Goal: Task Accomplishment & Management: Complete application form

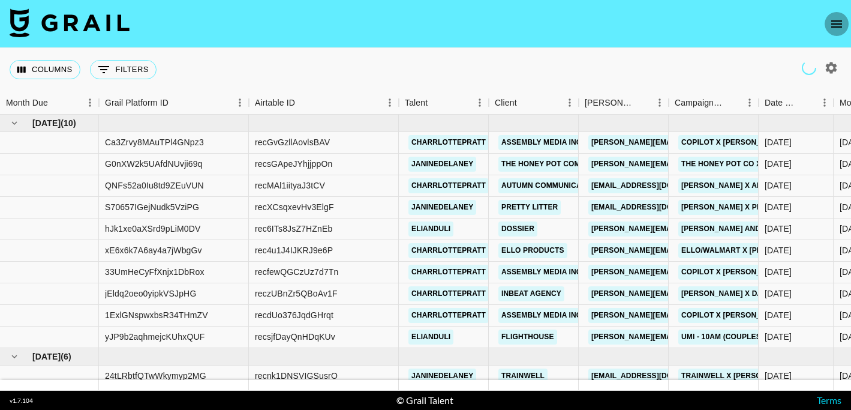
click at [832, 25] on icon "open drawer" at bounding box center [836, 24] width 14 height 14
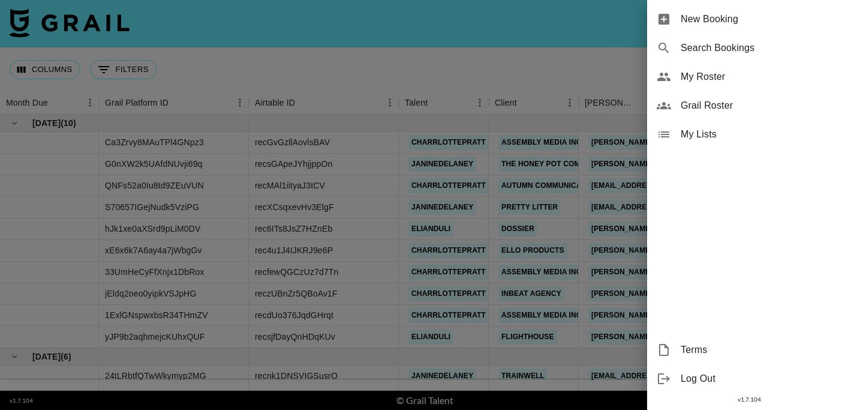
click at [769, 23] on span "New Booking" at bounding box center [761, 19] width 161 height 14
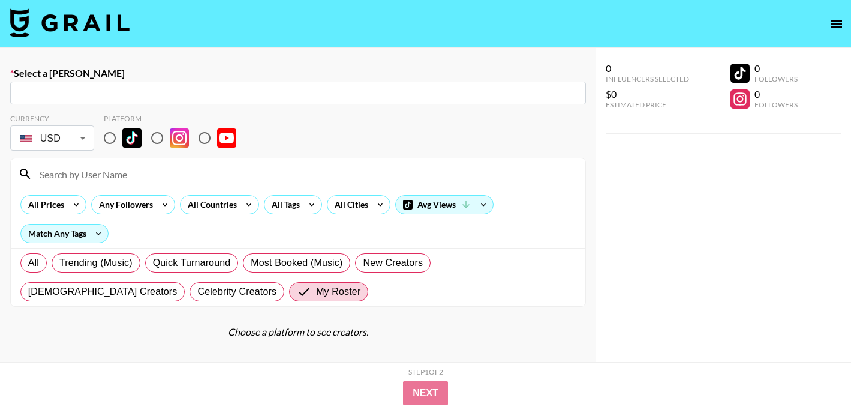
click at [357, 88] on input "text" at bounding box center [297, 93] width 561 height 14
click at [357, 94] on input "text" at bounding box center [297, 93] width 561 height 14
paste input "[EMAIL_ADDRESS][PERSON_NAME][DOMAIN_NAME]"
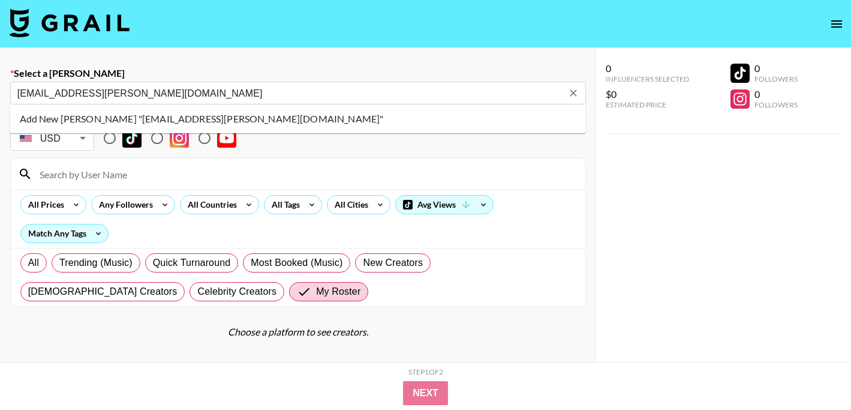
click at [232, 115] on li "Add New [PERSON_NAME] "[EMAIL_ADDRESS][PERSON_NAME][DOMAIN_NAME]"" at bounding box center [298, 118] width 576 height 19
type input "Add New [PERSON_NAME] "[EMAIL_ADDRESS][PERSON_NAME][DOMAIN_NAME]""
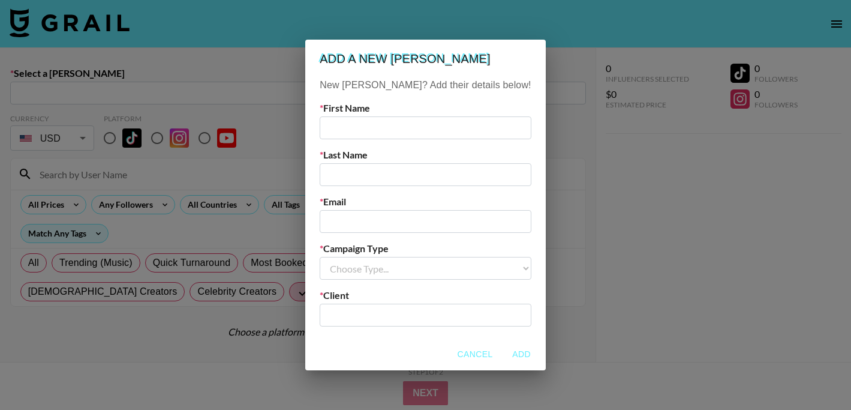
click at [356, 130] on input "text" at bounding box center [425, 127] width 211 height 23
type input "[PERSON_NAME]"
click at [384, 158] on label "Last Name" at bounding box center [425, 155] width 211 height 12
click at [384, 170] on input "text" at bounding box center [425, 174] width 211 height 23
paste input "[PERSON_NAME]"
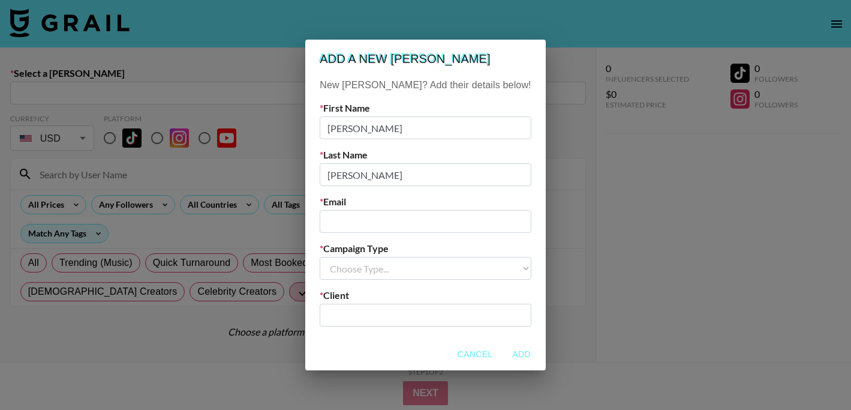
type input "[PERSON_NAME]"
click at [389, 213] on input "email" at bounding box center [425, 221] width 211 height 23
paste input "[EMAIL_ADDRESS][PERSON_NAME][DOMAIN_NAME]"
type input "[EMAIL_ADDRESS][PERSON_NAME][DOMAIN_NAME]"
click at [380, 273] on select "Choose Type... Song Promos Brand Promos" at bounding box center [425, 268] width 211 height 23
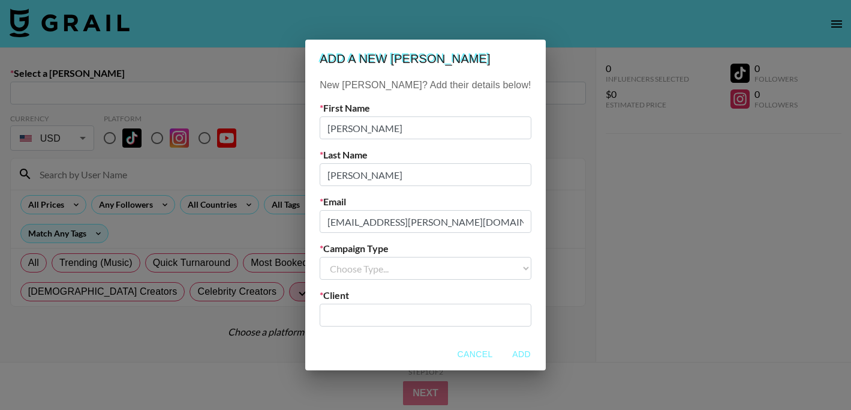
select select "Brand"
click at [344, 257] on select "Choose Type... Song Promos Brand Promos" at bounding box center [425, 268] width 211 height 23
click at [370, 312] on input "text" at bounding box center [425, 315] width 197 height 14
type input "[DOMAIN_NAME]"
click at [503, 352] on button "Add" at bounding box center [522, 354] width 38 height 22
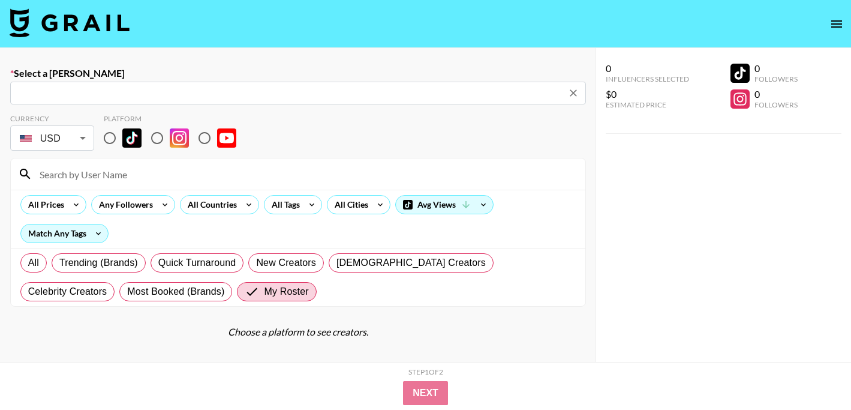
type input "[EMAIL_ADDRESS][PERSON_NAME][DOMAIN_NAME]: [PERSON_NAME] -- [DOMAIN_NAME] -- nI…"
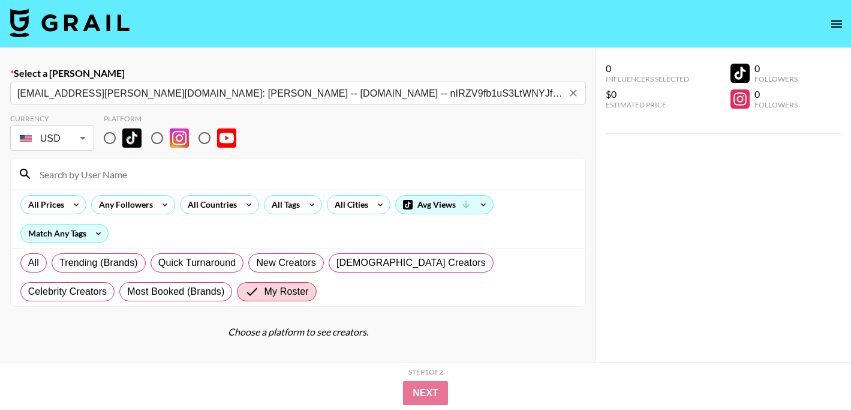
click at [208, 138] on input "radio" at bounding box center [204, 137] width 25 height 25
radio input "true"
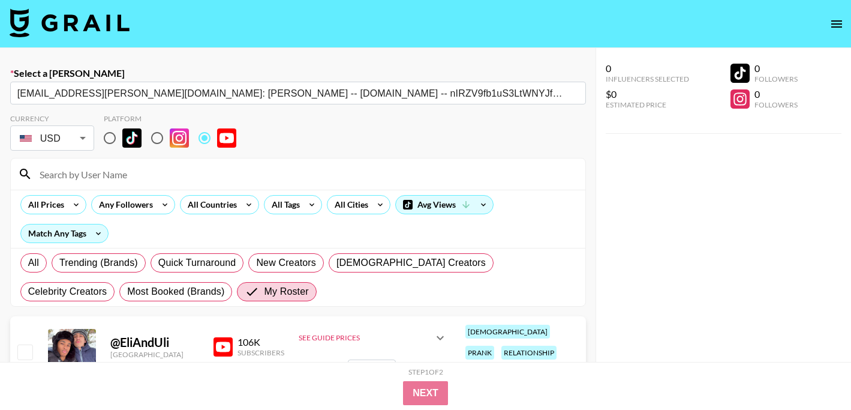
click at [195, 173] on input at bounding box center [305, 173] width 546 height 19
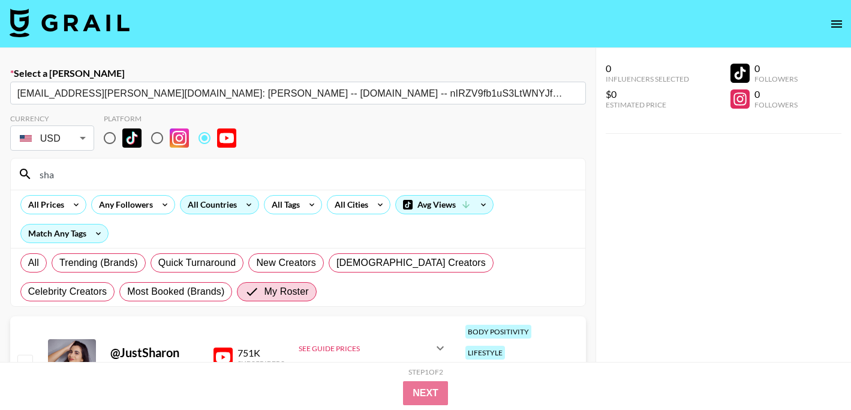
type input "sharonca"
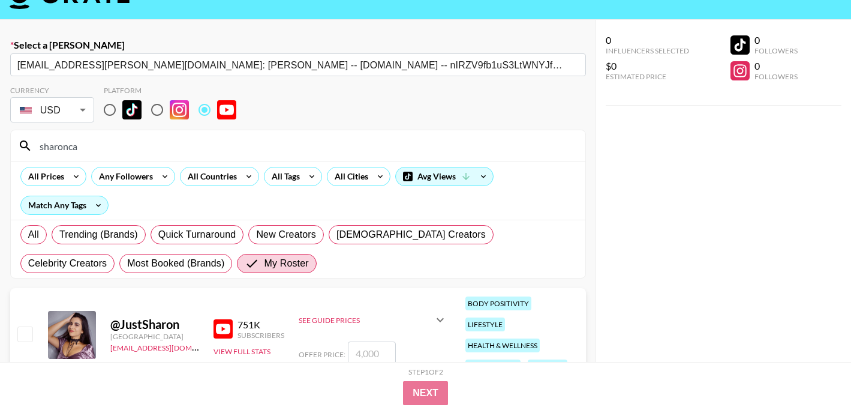
scroll to position [53, 0]
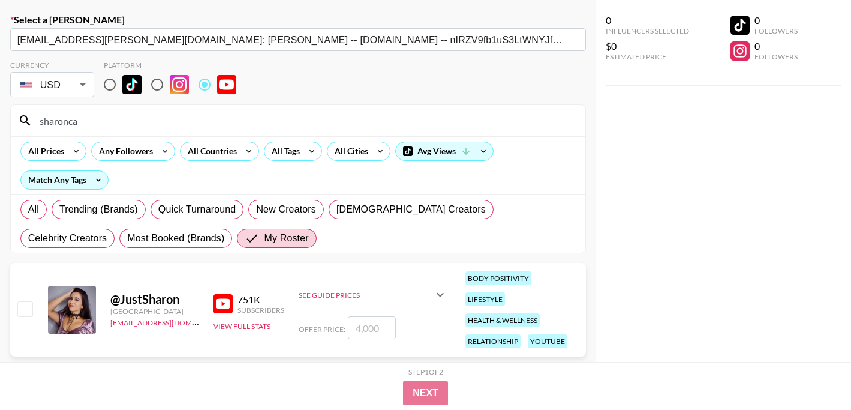
click at [354, 327] on input "number" at bounding box center [372, 327] width 48 height 23
checkbox input "true"
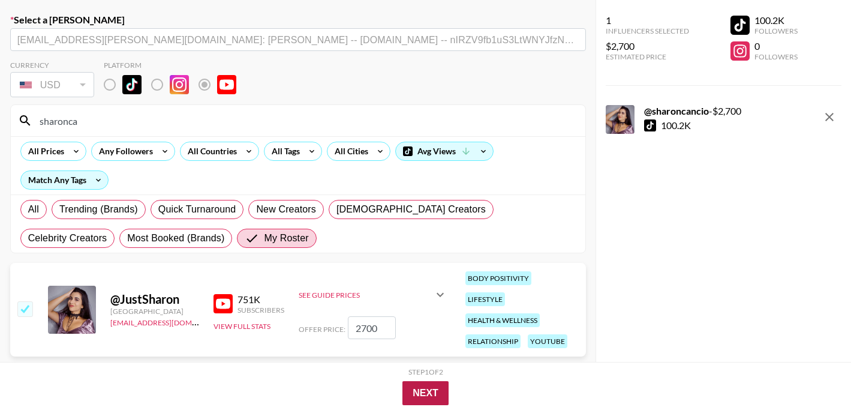
type input "2700"
click at [424, 384] on button "Next" at bounding box center [425, 393] width 46 height 24
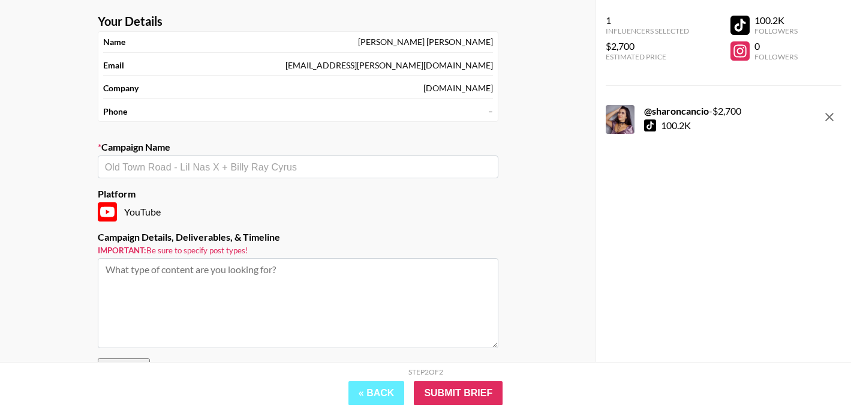
click at [238, 163] on input "text" at bounding box center [298, 167] width 386 height 14
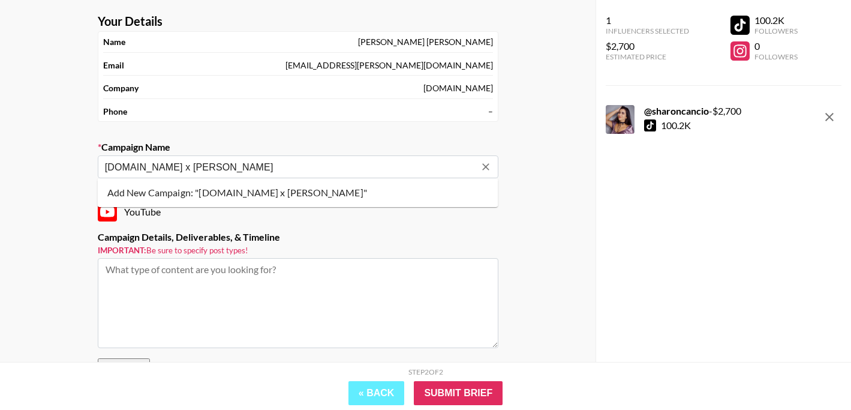
click at [247, 194] on li "Add New Campaign: "[DOMAIN_NAME] x [PERSON_NAME]"" at bounding box center [298, 192] width 401 height 19
type input "[DOMAIN_NAME] x [PERSON_NAME]"
click at [293, 294] on textarea at bounding box center [298, 303] width 401 height 90
paste textarea "60–75 second YouTube integration/partnership"
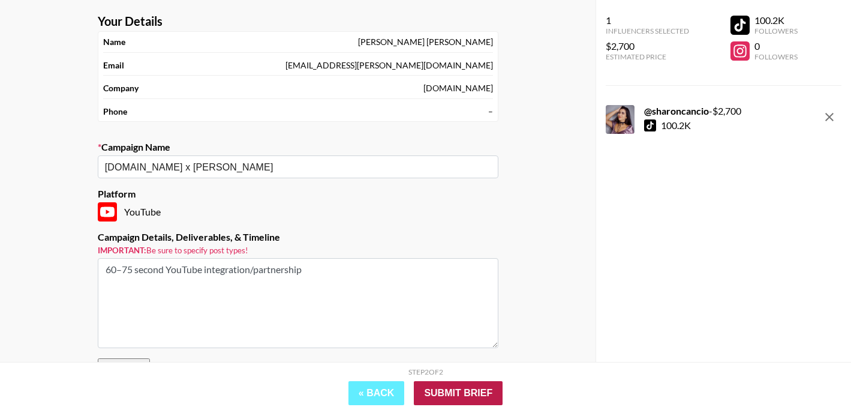
type textarea "60–75 second YouTube integration/partnership"
click at [470, 397] on input "Submit Brief" at bounding box center [458, 393] width 89 height 24
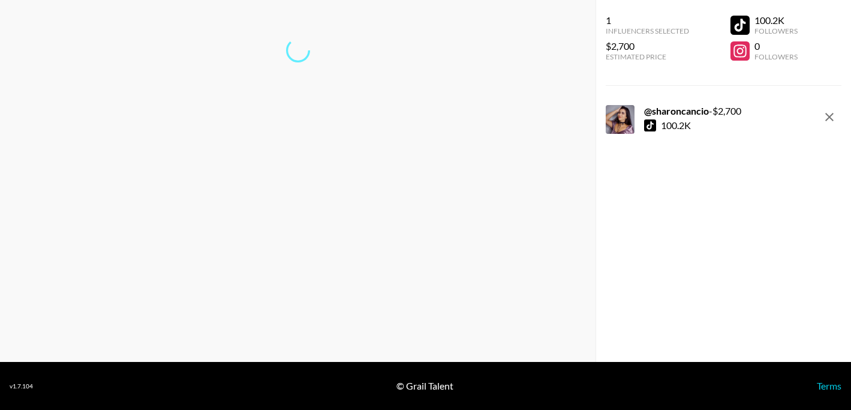
scroll to position [48, 0]
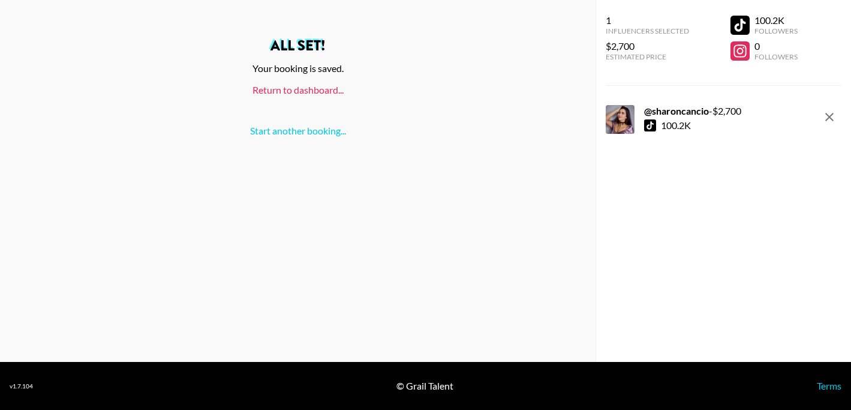
click at [308, 95] on link "Return to dashboard..." at bounding box center [297, 89] width 91 height 11
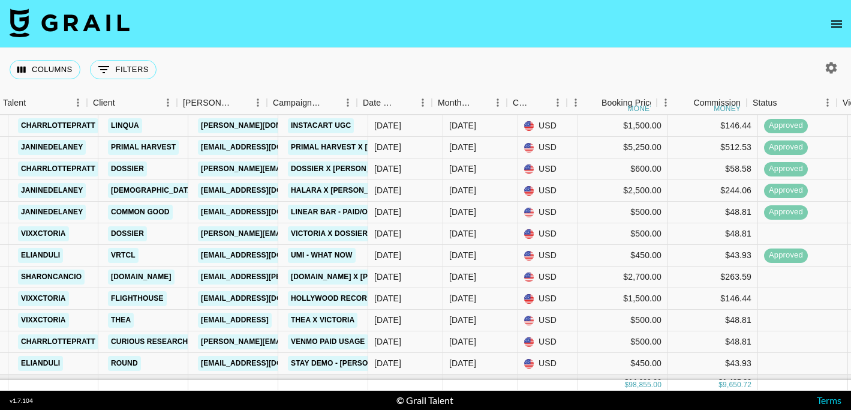
scroll to position [609, 402]
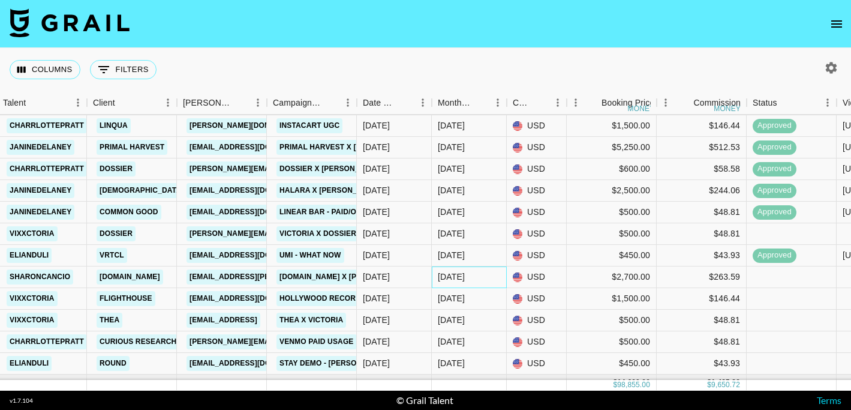
click at [479, 283] on div "Sep '25" at bounding box center [469, 277] width 75 height 22
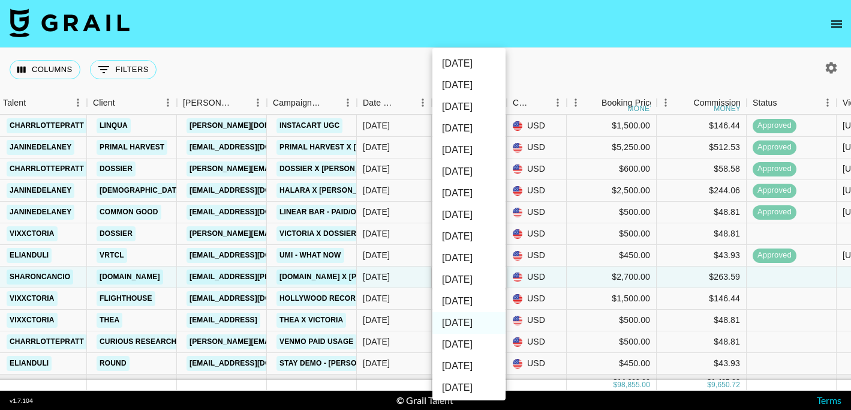
click at [473, 302] on li "Oct '25" at bounding box center [468, 301] width 73 height 22
type input "Oct '25"
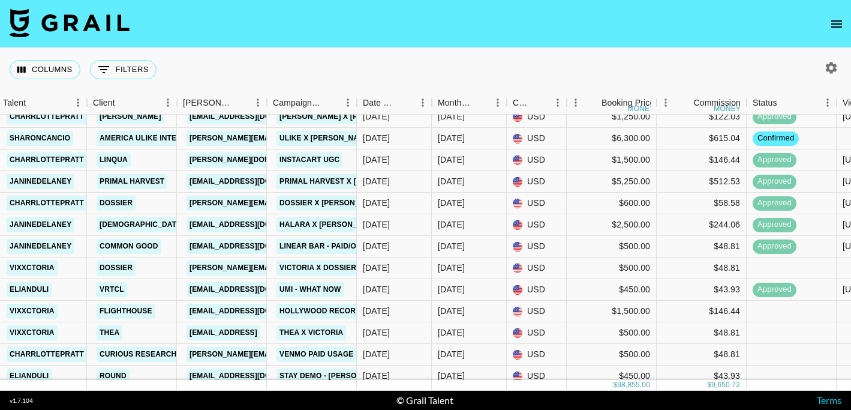
scroll to position [594, 402]
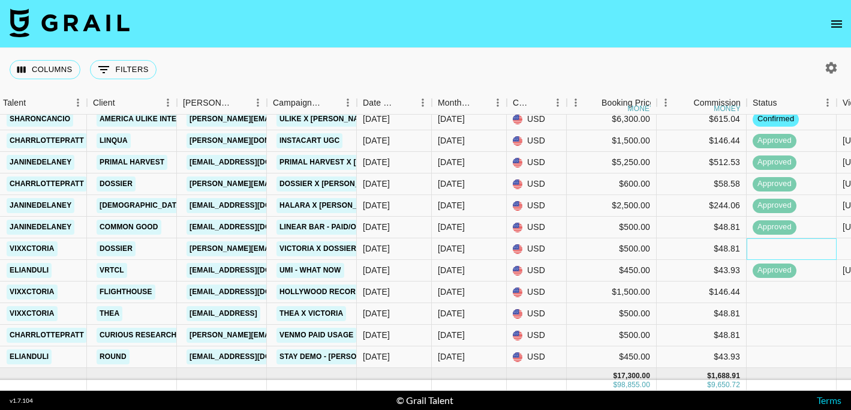
click at [761, 251] on div at bounding box center [792, 249] width 90 height 22
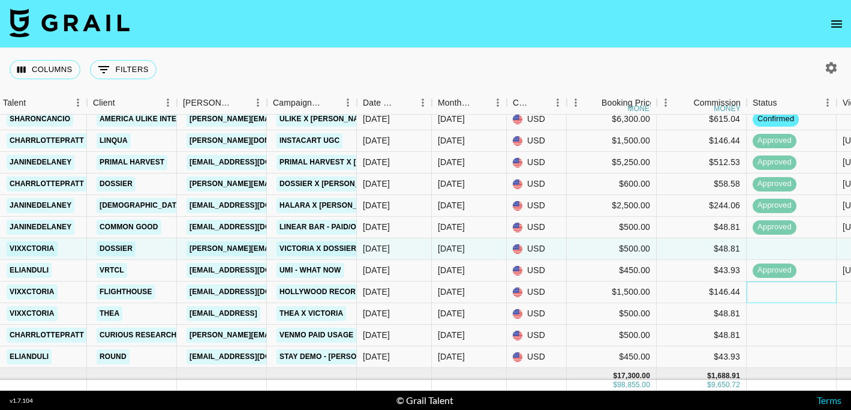
click at [777, 288] on div at bounding box center [792, 292] width 90 height 22
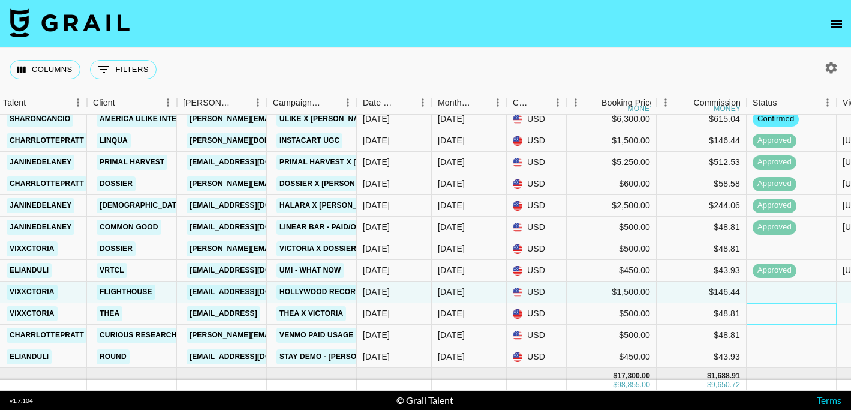
click at [774, 311] on div at bounding box center [792, 314] width 90 height 22
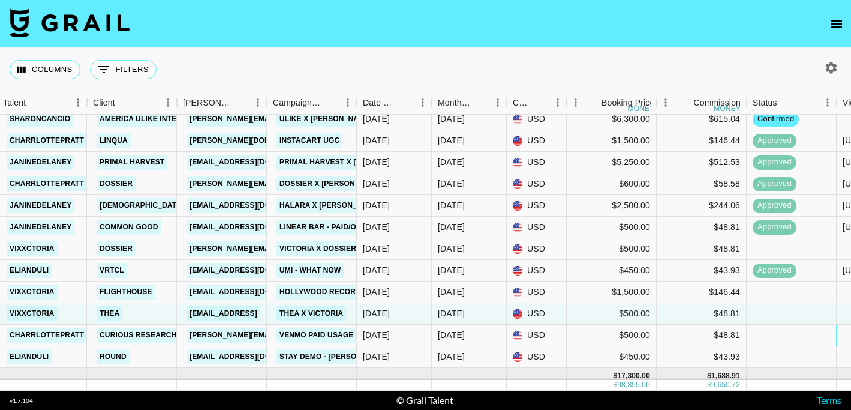
click at [774, 332] on div at bounding box center [792, 335] width 90 height 22
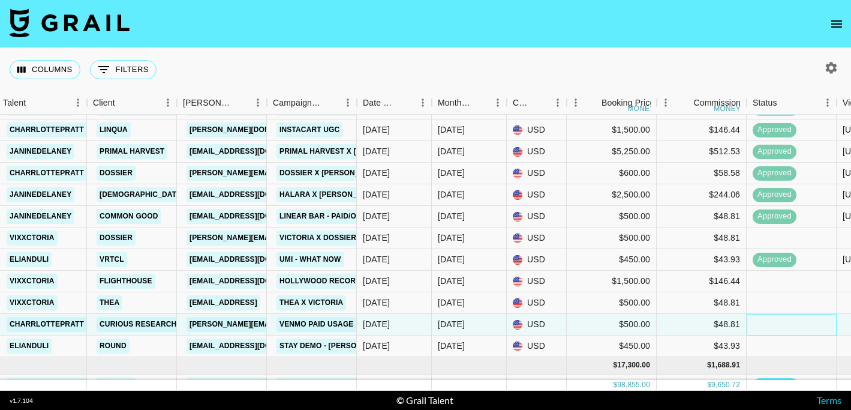
scroll to position [606, 402]
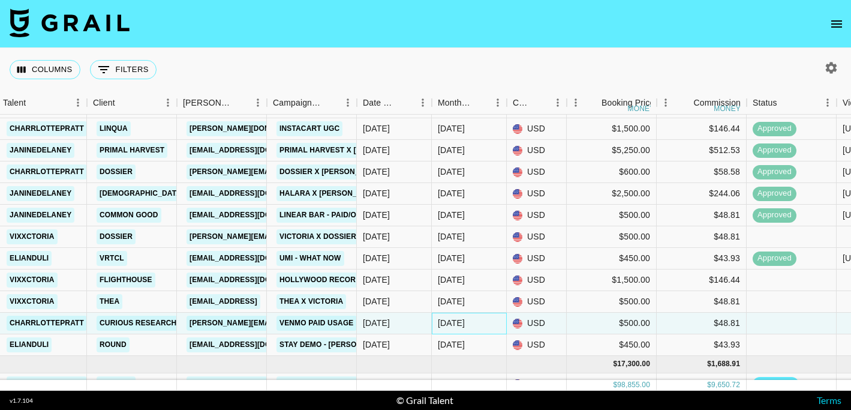
click at [464, 326] on div "Sep '25" at bounding box center [451, 323] width 27 height 12
click at [461, 324] on div "Sep '25" at bounding box center [451, 323] width 27 height 12
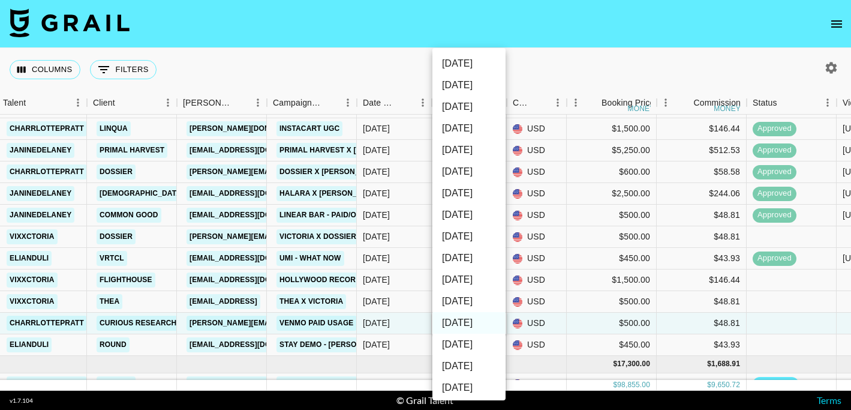
click at [483, 301] on li "Oct '25" at bounding box center [468, 301] width 73 height 22
type input "Oct '25"
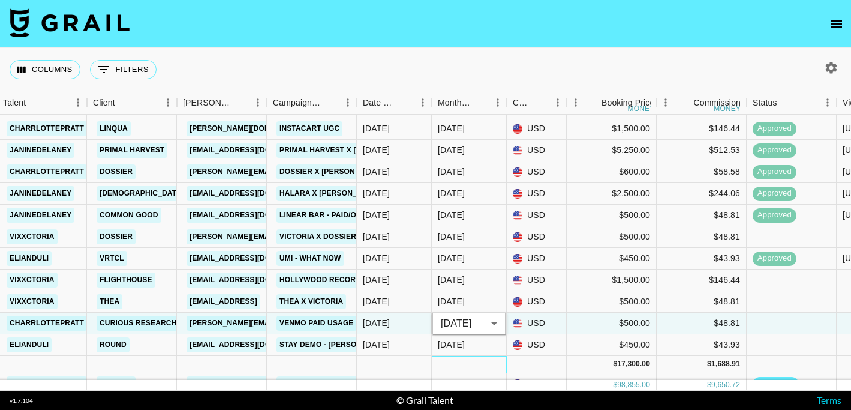
click at [494, 367] on div at bounding box center [469, 364] width 75 height 17
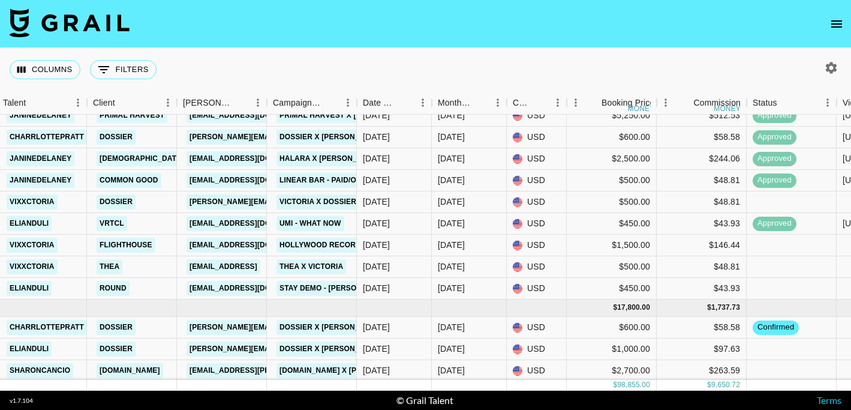
scroll to position [642, 402]
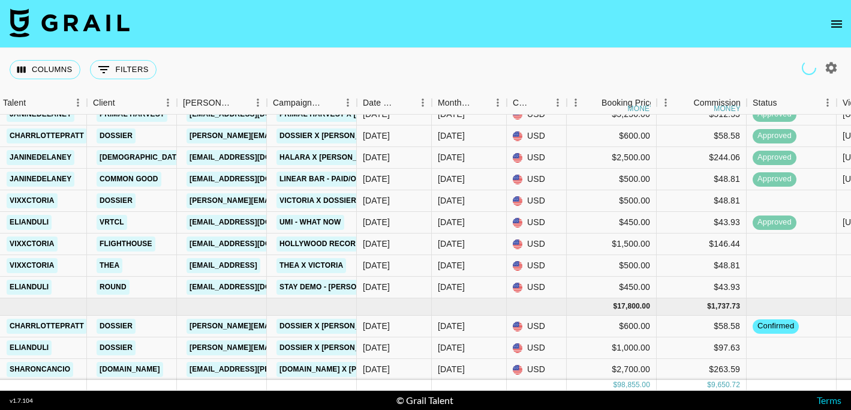
click at [829, 24] on icon "open drawer" at bounding box center [836, 24] width 14 height 14
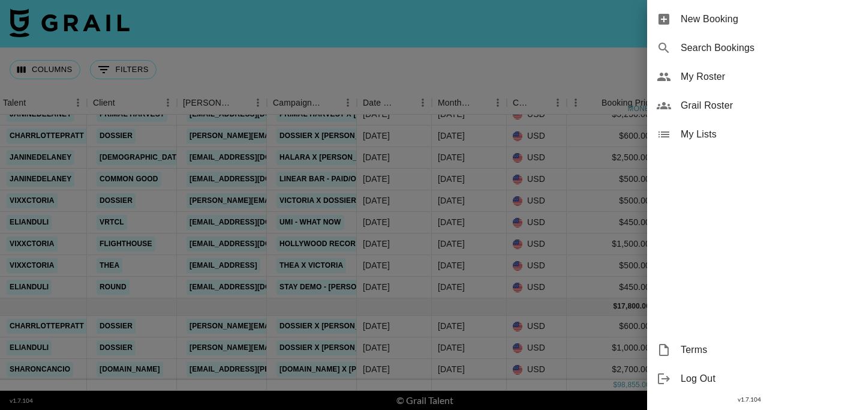
click at [756, 79] on span "My Roster" at bounding box center [761, 77] width 161 height 14
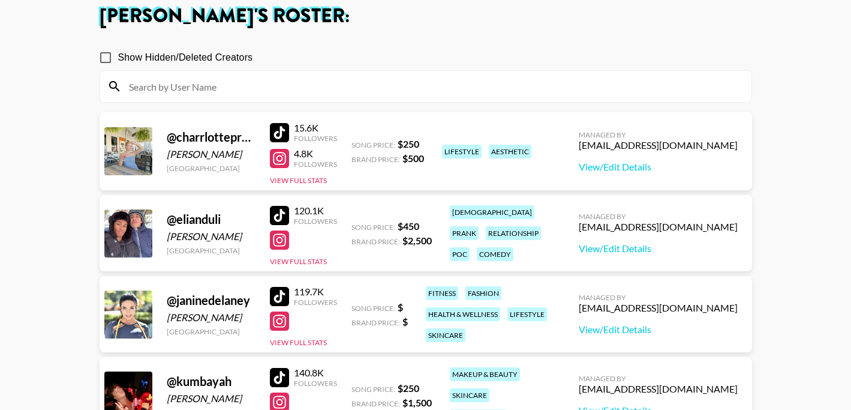
scroll to position [71, 0]
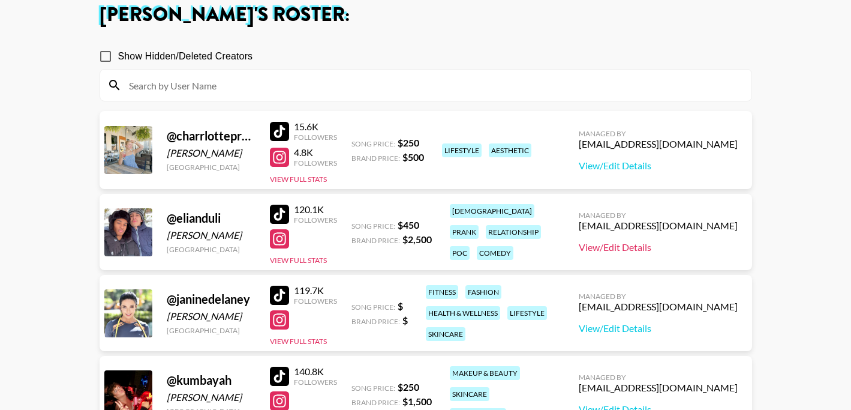
click at [686, 251] on link "View/Edit Details" at bounding box center [658, 247] width 159 height 12
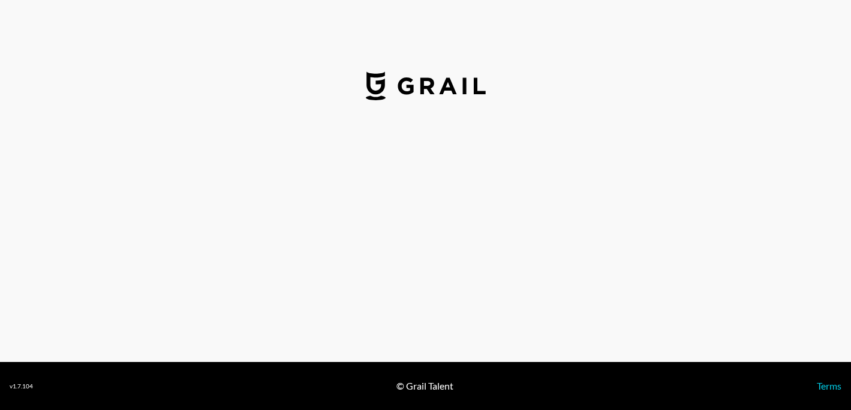
select select "USD"
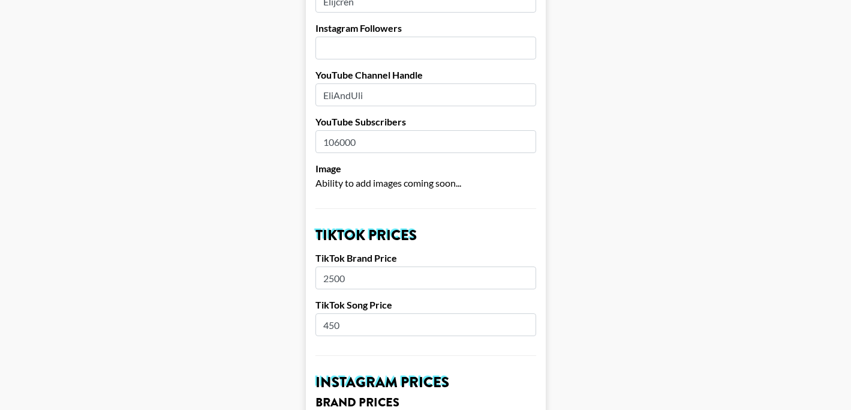
scroll to position [219, 0]
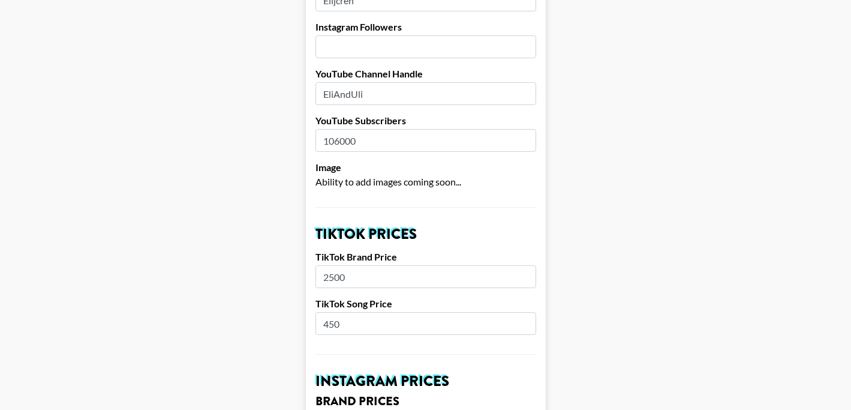
drag, startPoint x: 342, startPoint y: 321, endPoint x: 305, endPoint y: 321, distance: 37.2
type input "500"
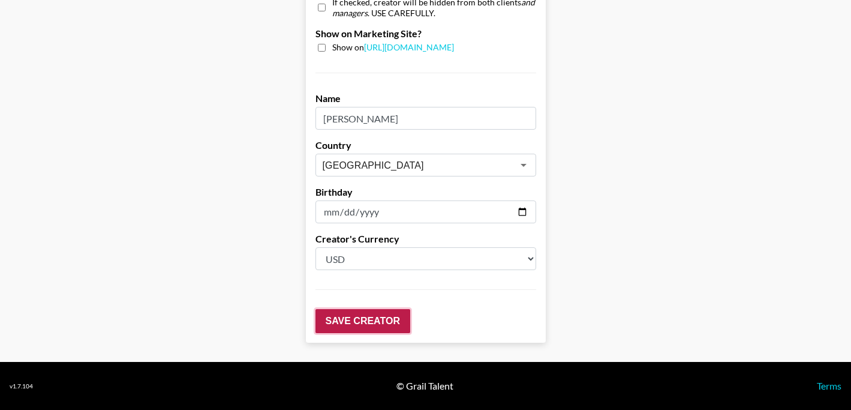
click at [377, 324] on input "Save Creator" at bounding box center [362, 321] width 95 height 24
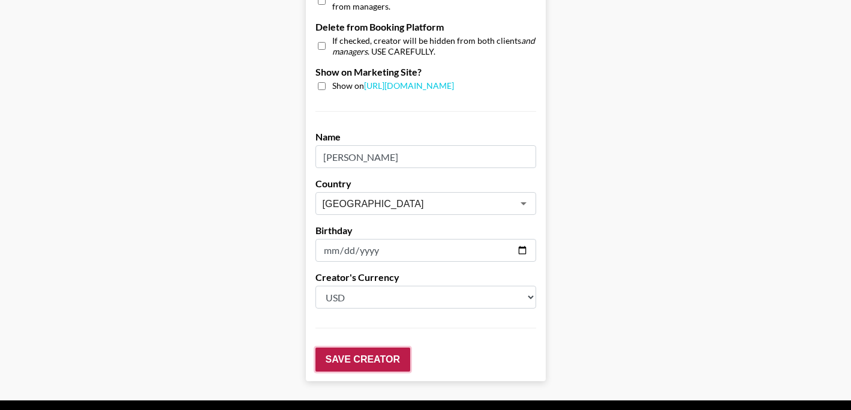
scroll to position [1256, 0]
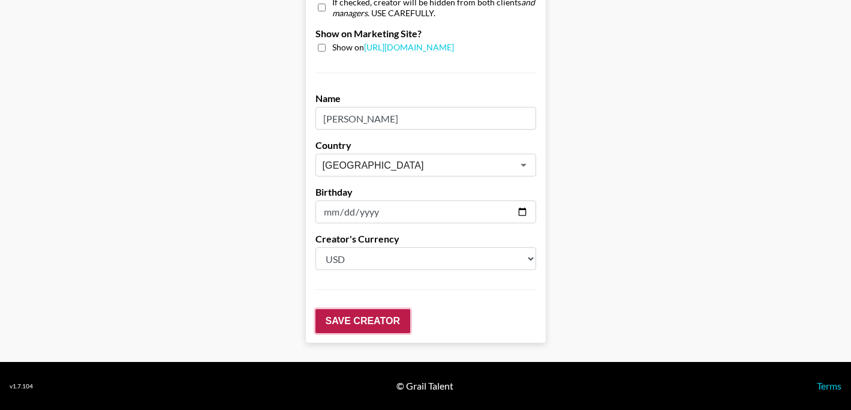
click at [351, 327] on input "Save Creator" at bounding box center [362, 321] width 95 height 24
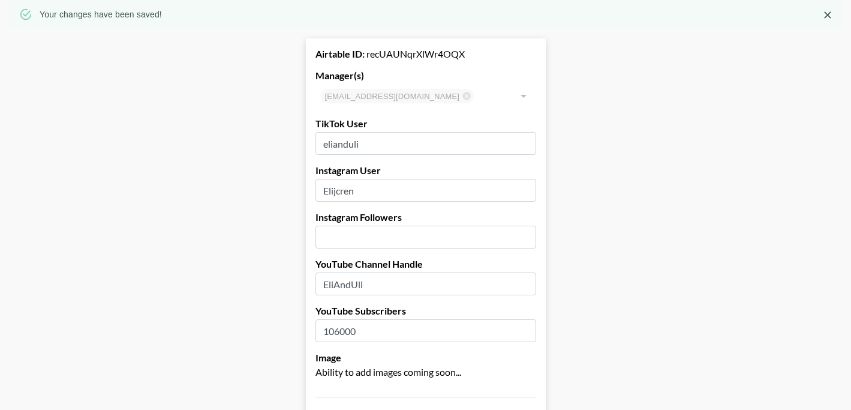
scroll to position [0, 0]
